Goal: Task Accomplishment & Management: Use online tool/utility

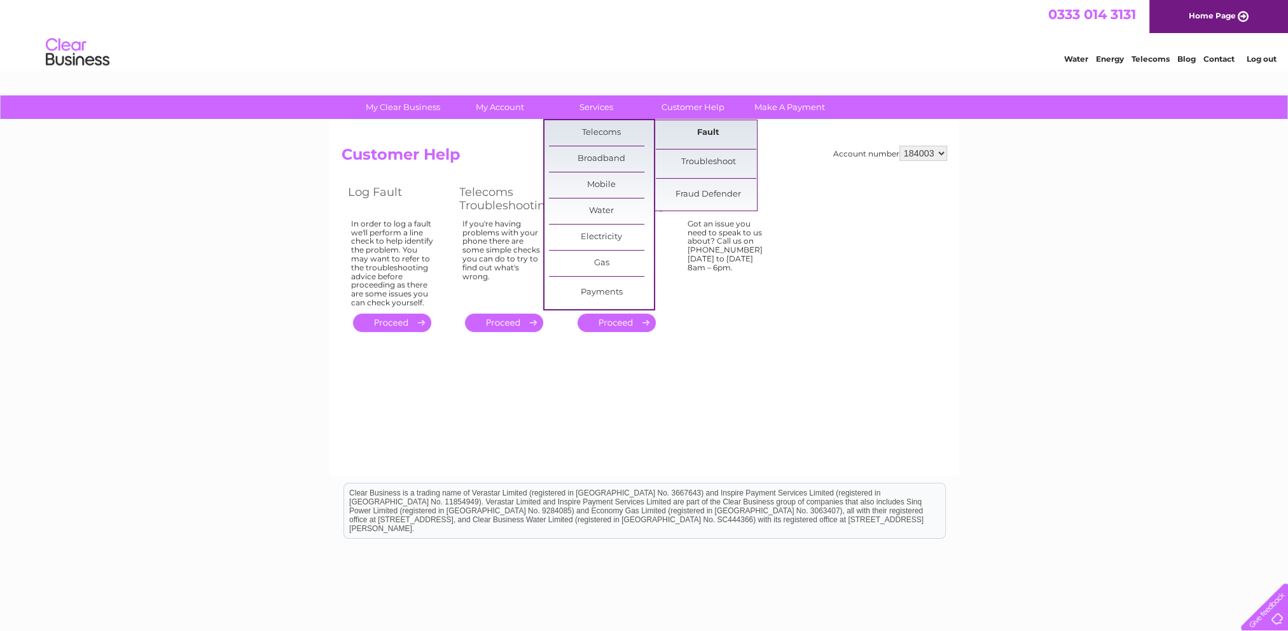
click at [710, 134] on link "Fault" at bounding box center [708, 132] width 105 height 25
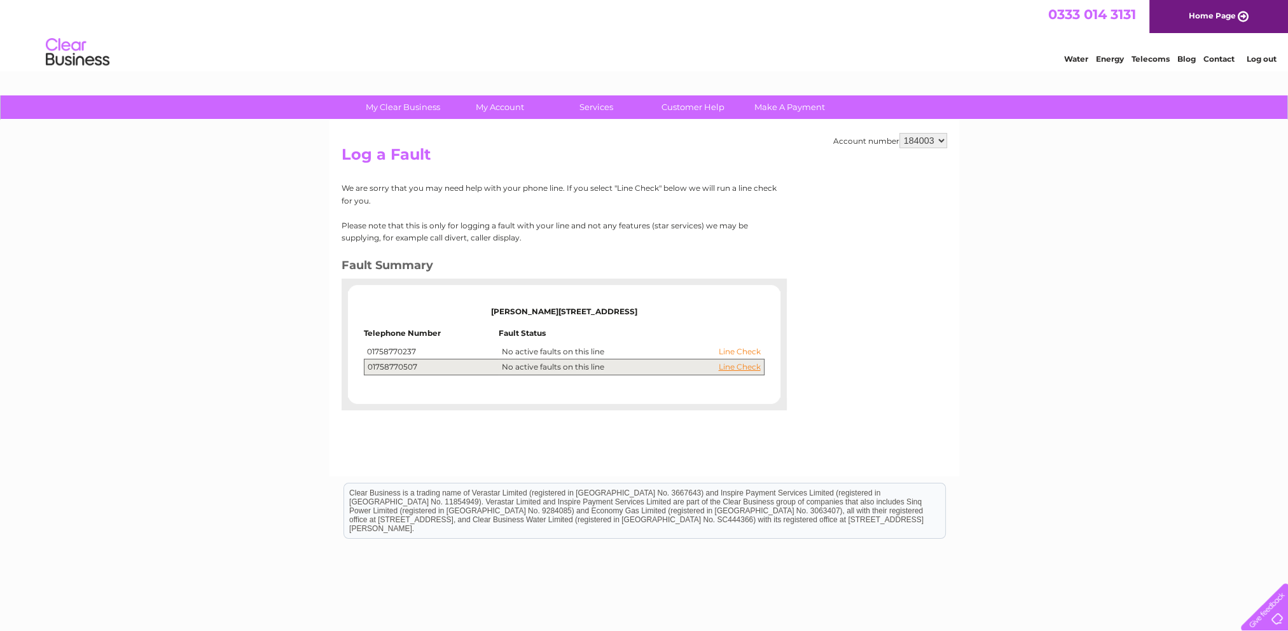
click at [743, 354] on link "Line Check" at bounding box center [740, 351] width 42 height 9
